Goal: Task Accomplishment & Management: Complete application form

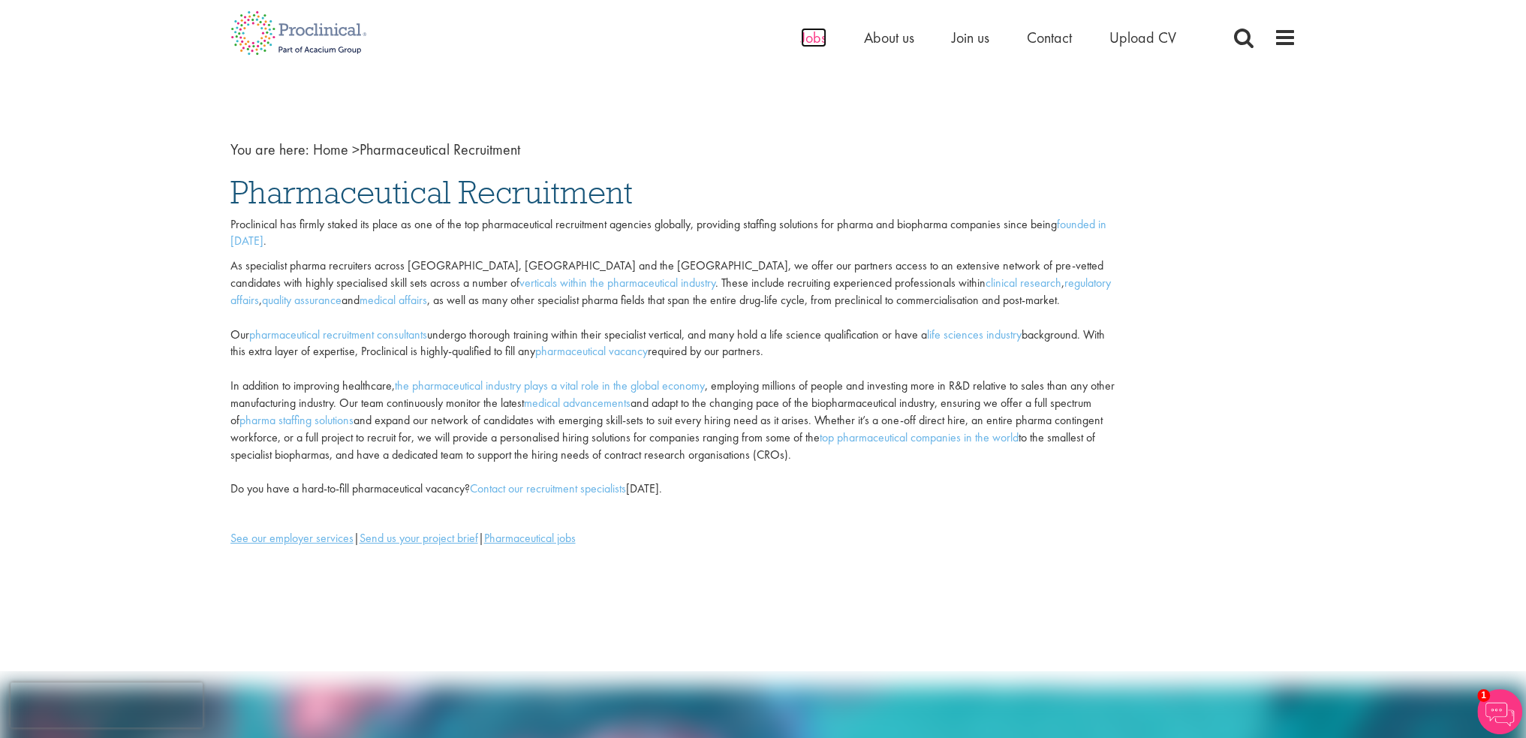
click at [815, 41] on span "Jobs" at bounding box center [814, 38] width 26 height 20
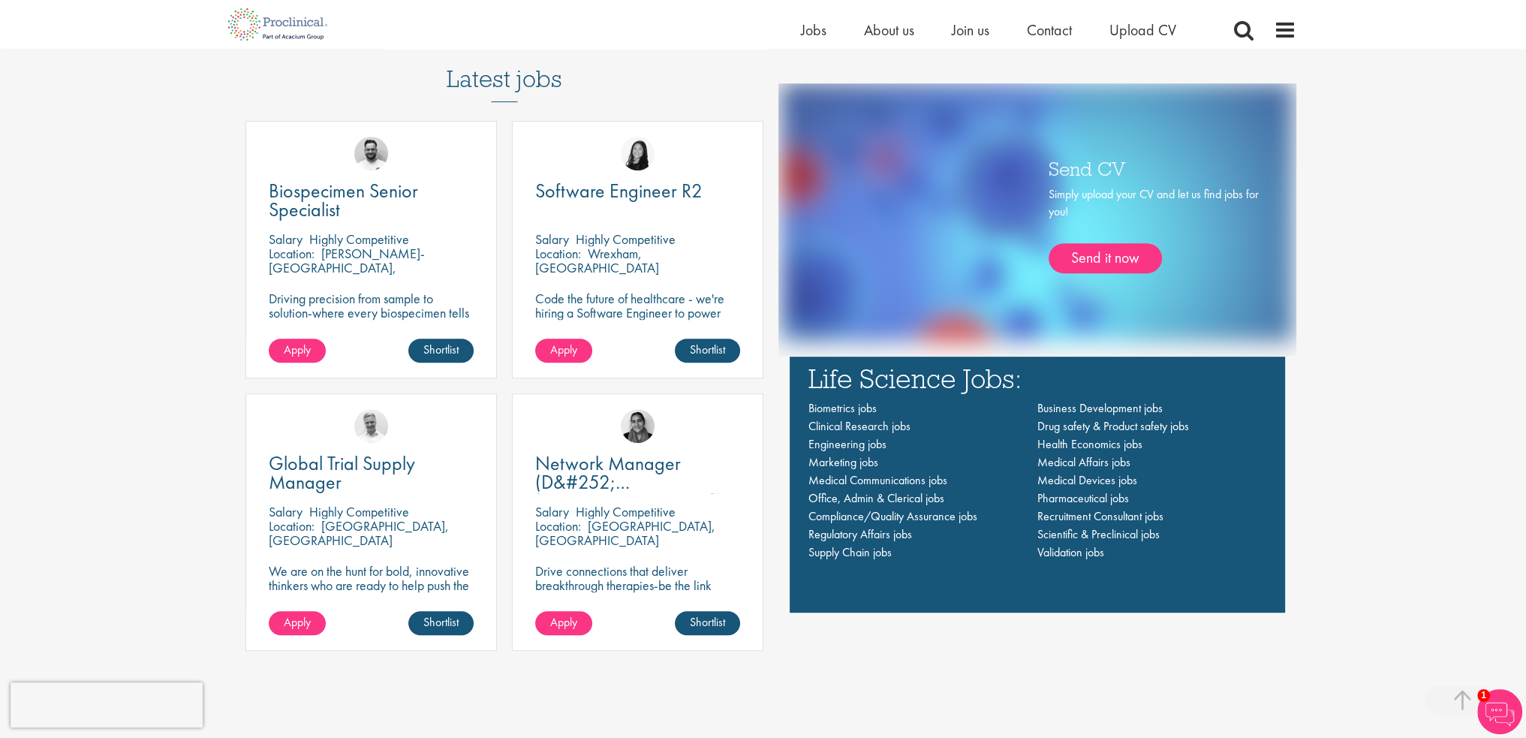
scroll to position [1051, 0]
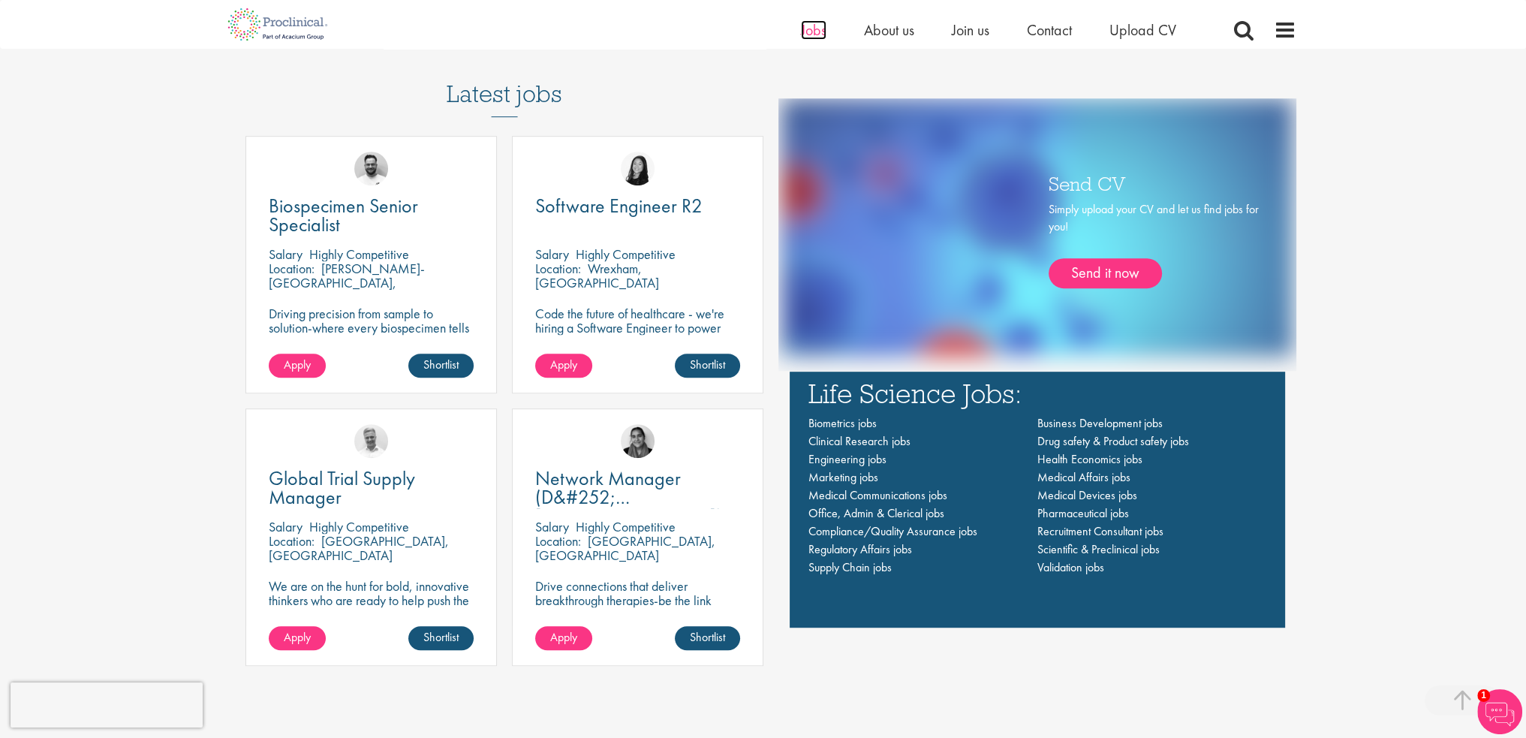
click at [811, 29] on span "Jobs" at bounding box center [814, 30] width 26 height 20
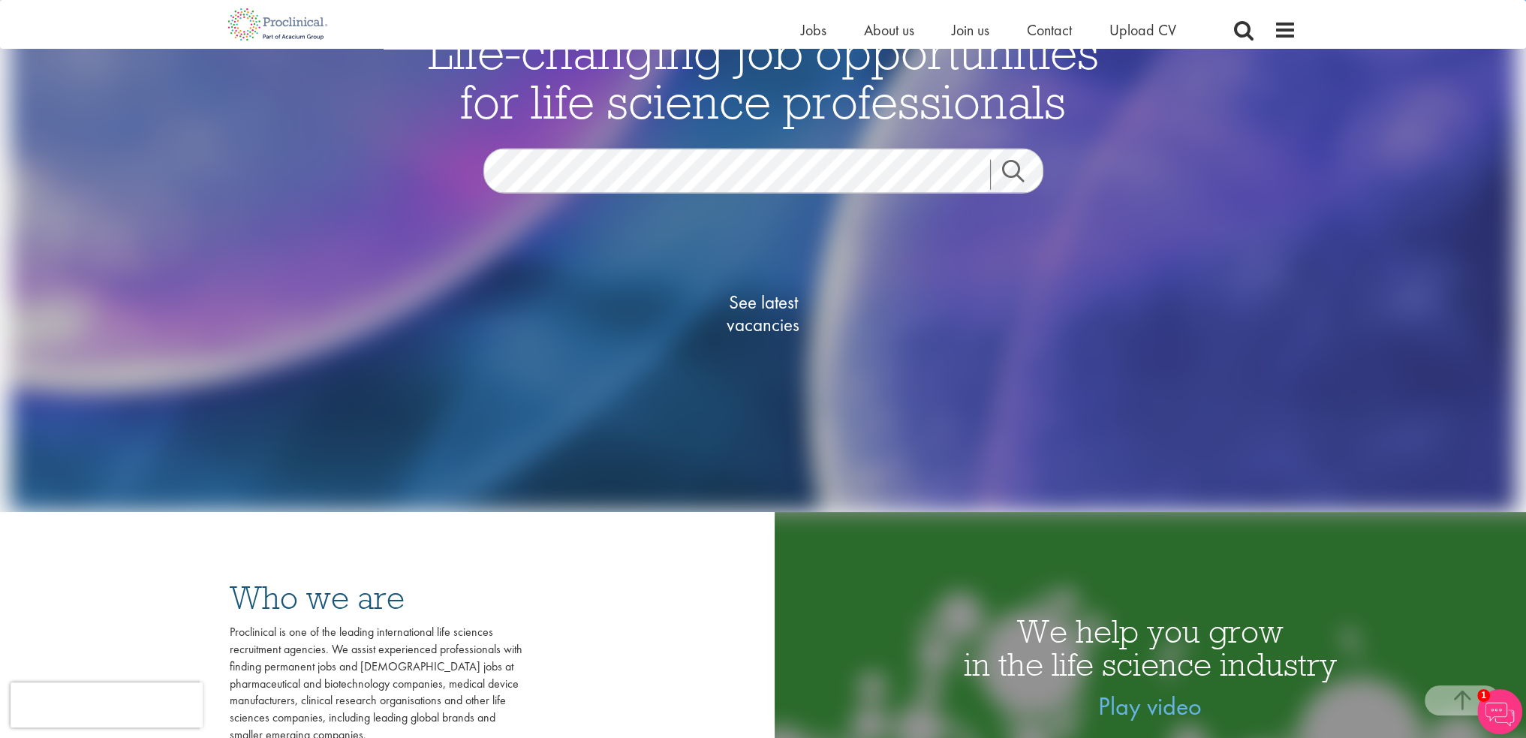
scroll to position [75, 0]
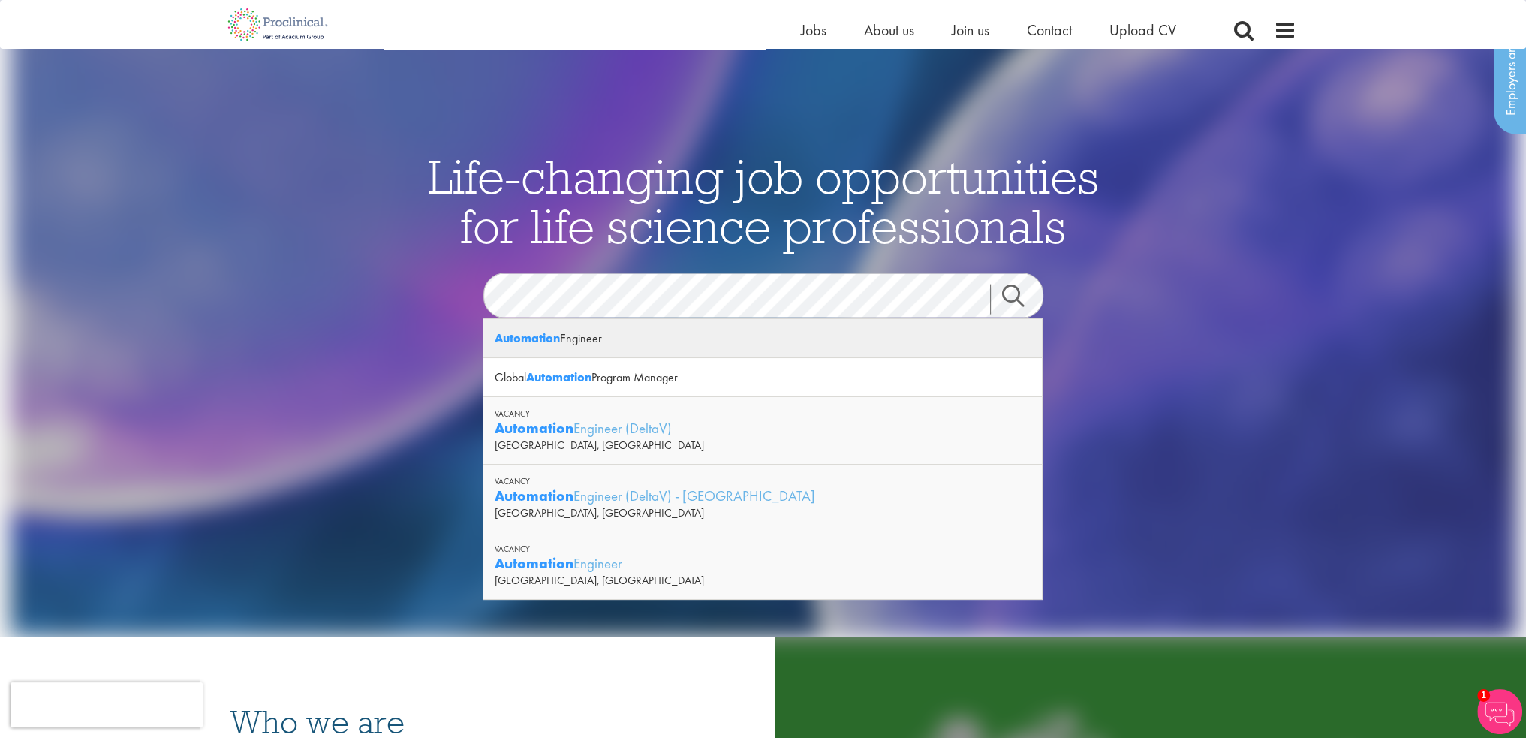
click at [598, 339] on div "Automation Engineer" at bounding box center [762, 338] width 558 height 39
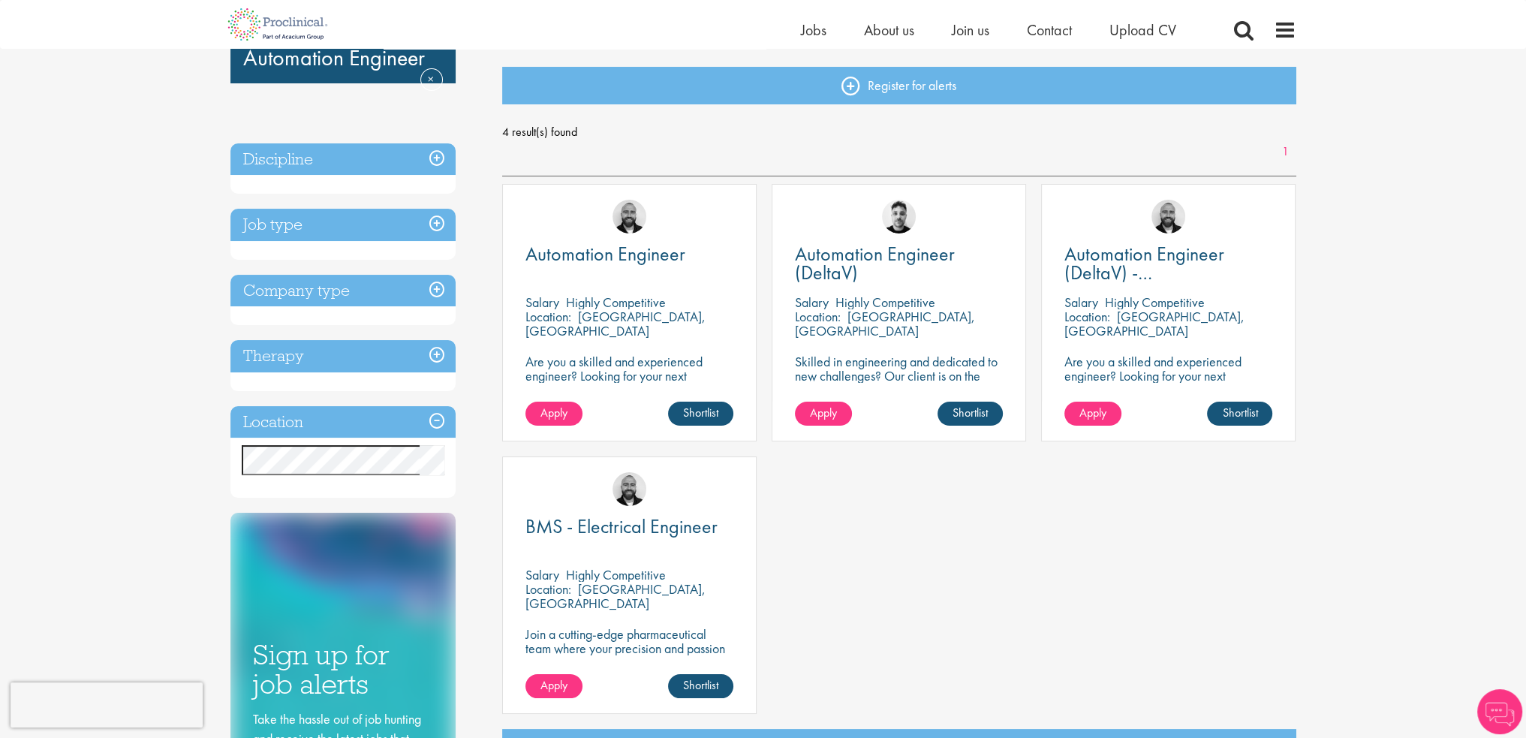
scroll to position [225, 0]
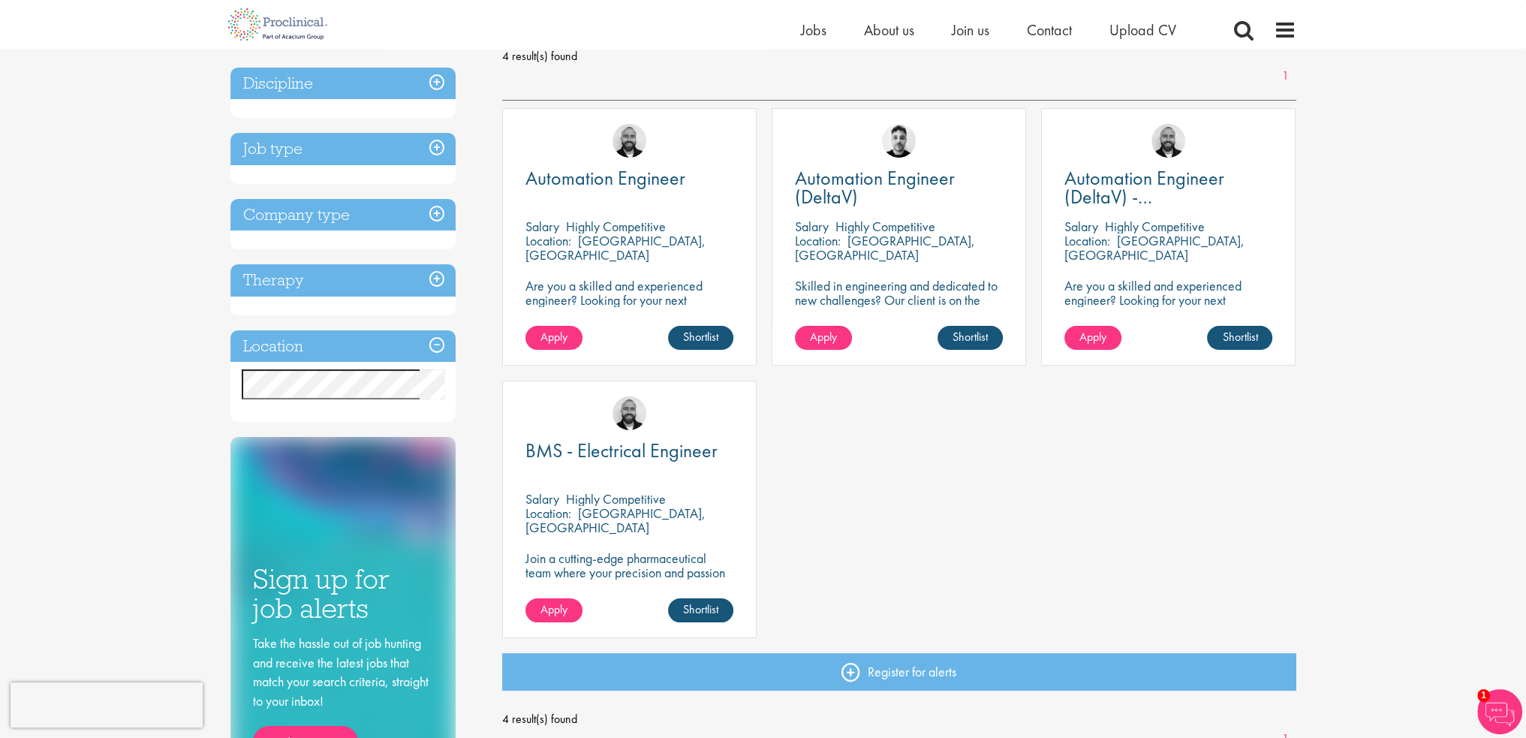
click at [898, 285] on p "Skilled in engineering and dedicated to new challenges? Our client is on the se…" at bounding box center [899, 306] width 208 height 57
click at [902, 145] on img at bounding box center [899, 141] width 34 height 34
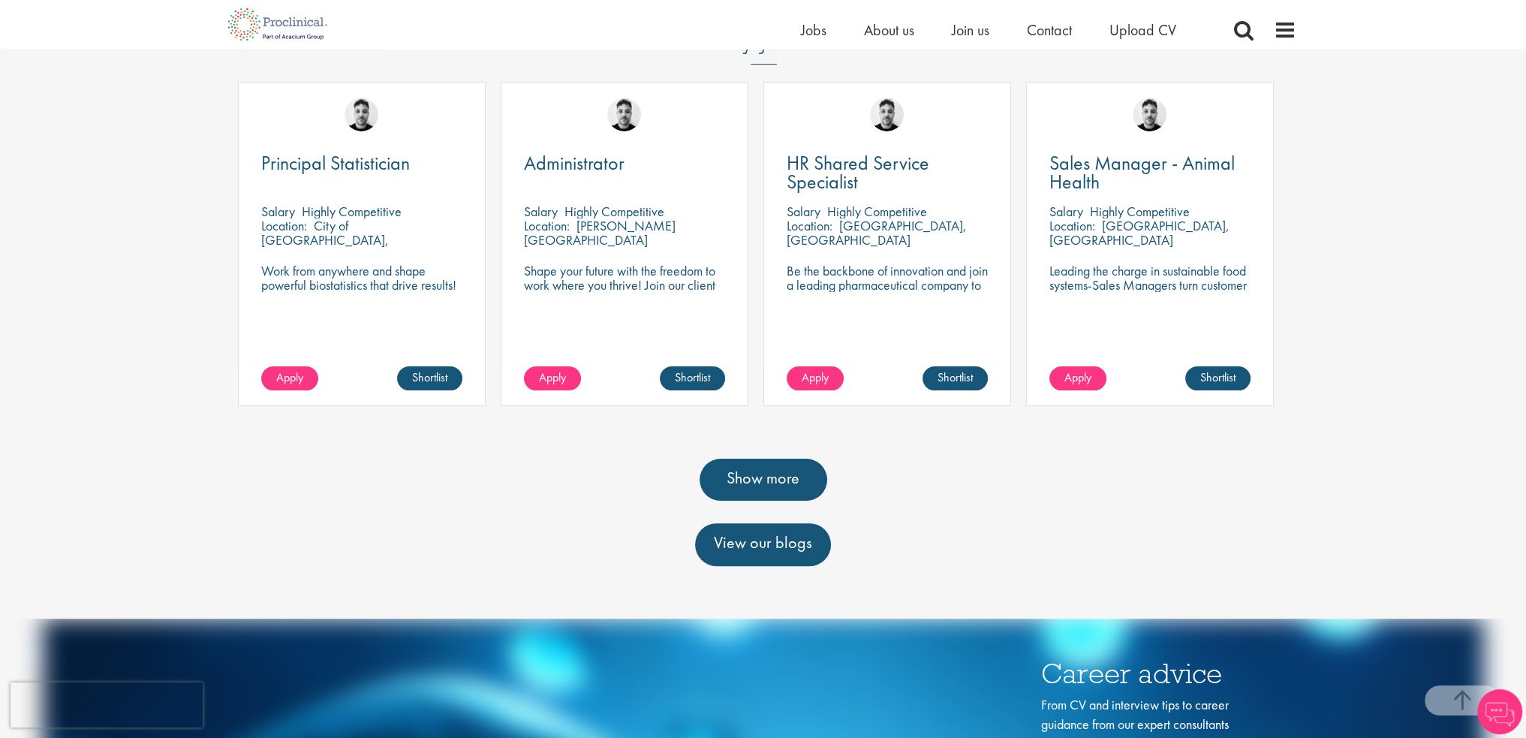
scroll to position [450, 0]
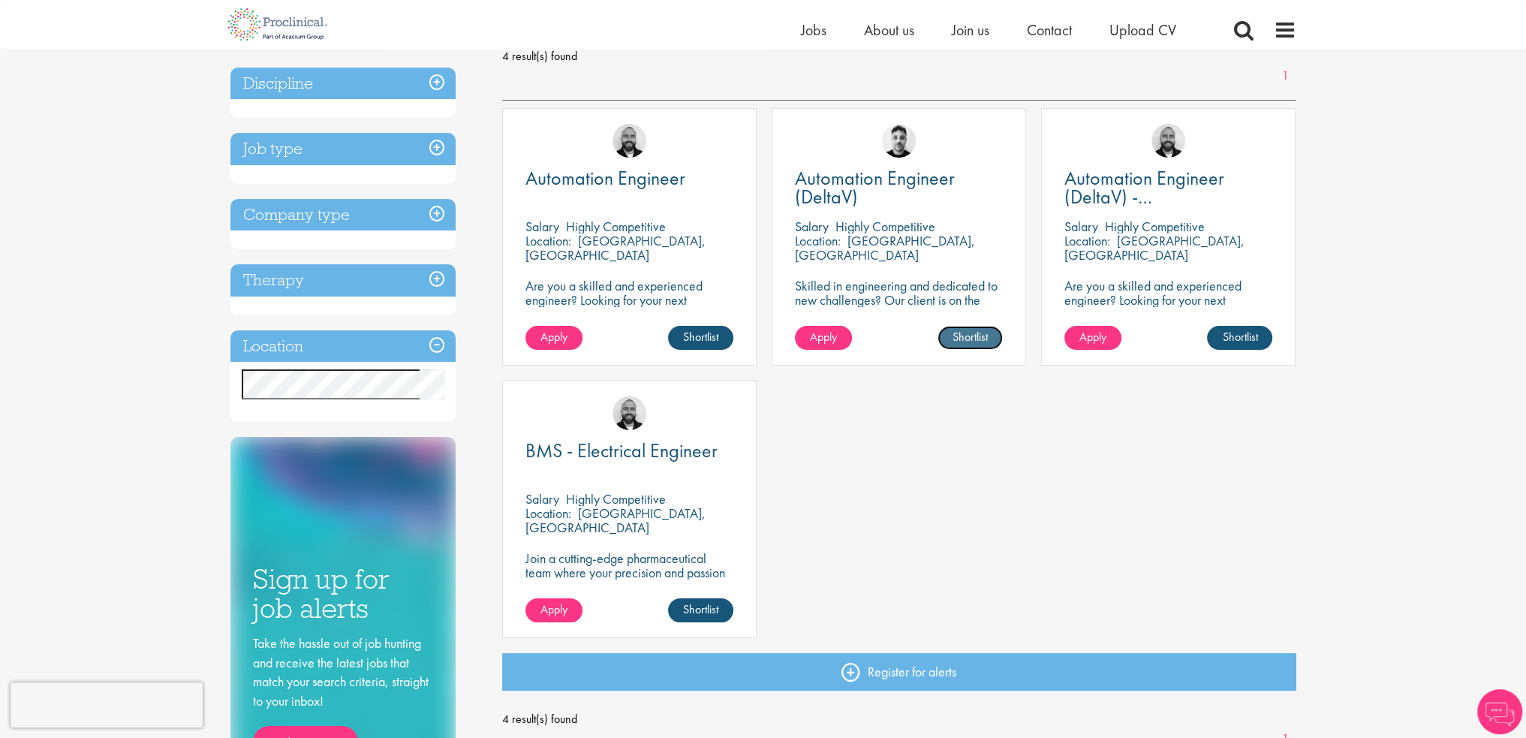
click at [964, 333] on link "Shortlist" at bounding box center [970, 338] width 65 height 24
click at [829, 339] on span "Apply" at bounding box center [823, 337] width 27 height 16
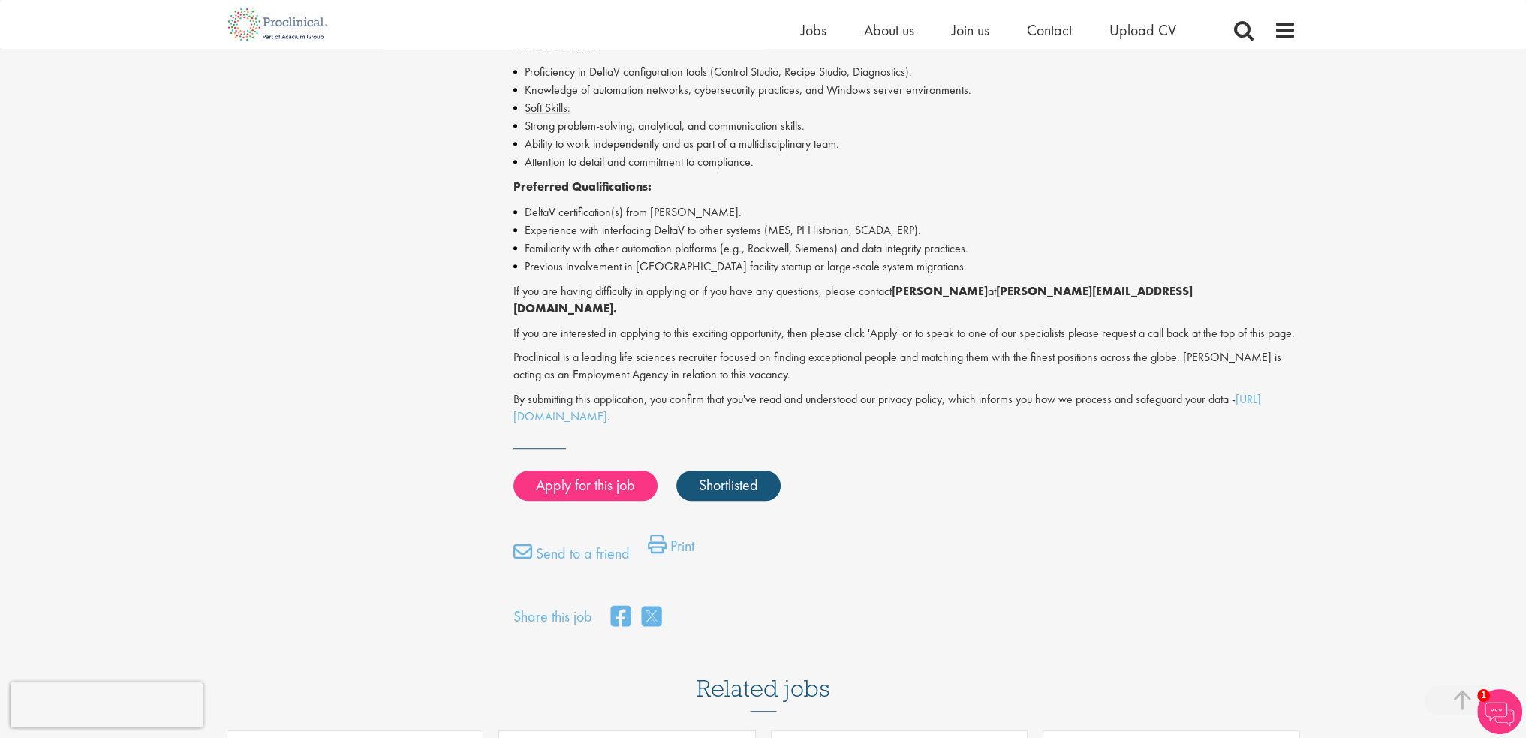
scroll to position [1126, 0]
